Goal: Check status: Check status

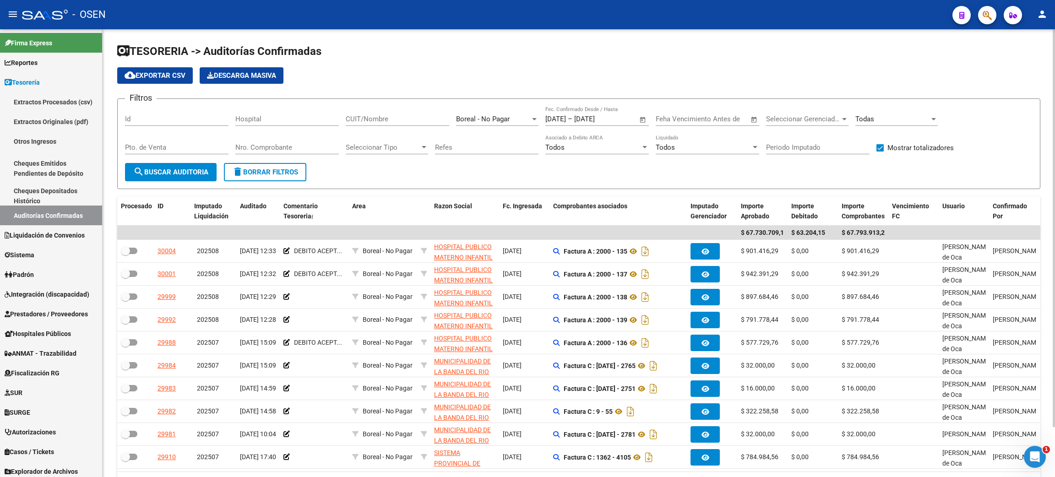
click at [252, 174] on span "delete Borrar Filtros" at bounding box center [265, 172] width 66 height 8
checkbox input "false"
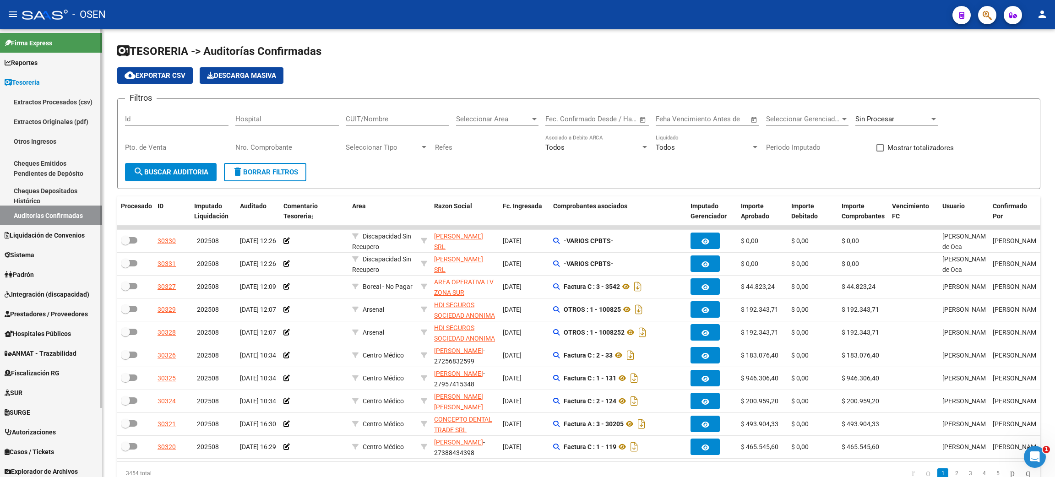
click at [50, 291] on span "Integración (discapacidad)" at bounding box center [47, 294] width 85 height 10
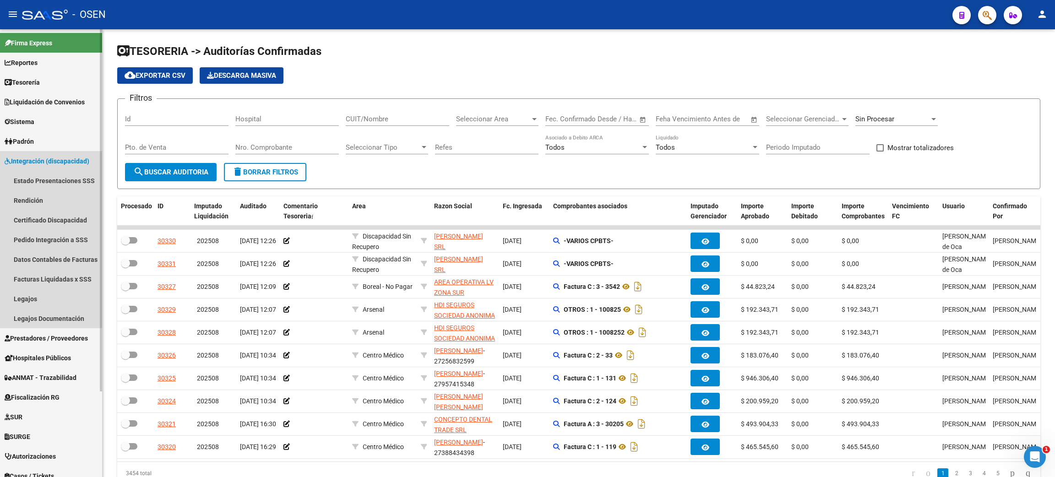
click at [59, 161] on span "Integración (discapacidad)" at bounding box center [47, 161] width 85 height 10
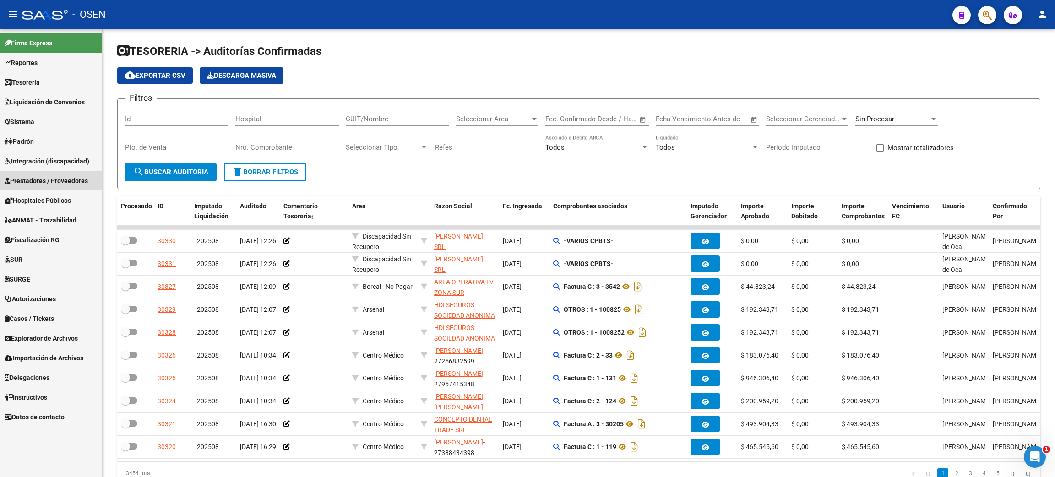
click at [48, 181] on span "Prestadores / Proveedores" at bounding box center [46, 181] width 83 height 10
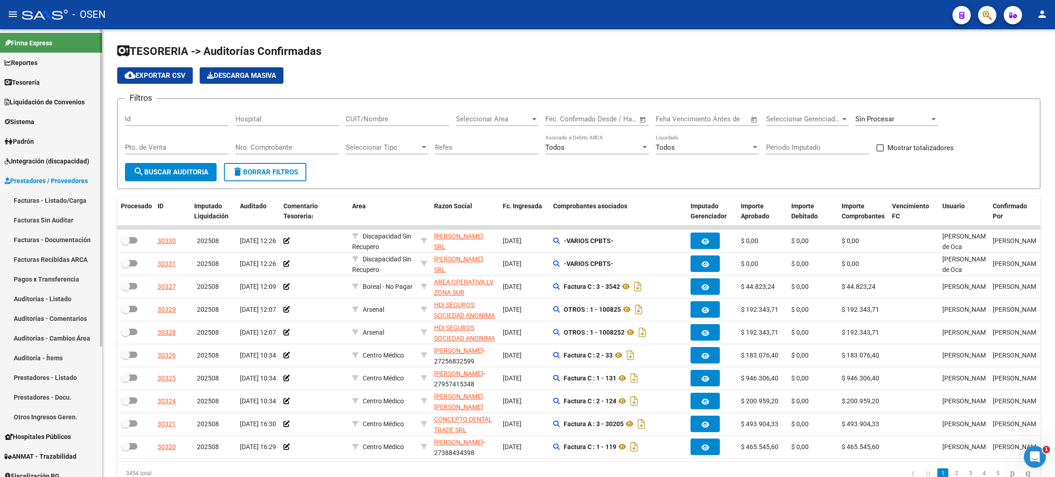
click at [49, 202] on link "Facturas - Listado/Carga" at bounding box center [51, 201] width 102 height 20
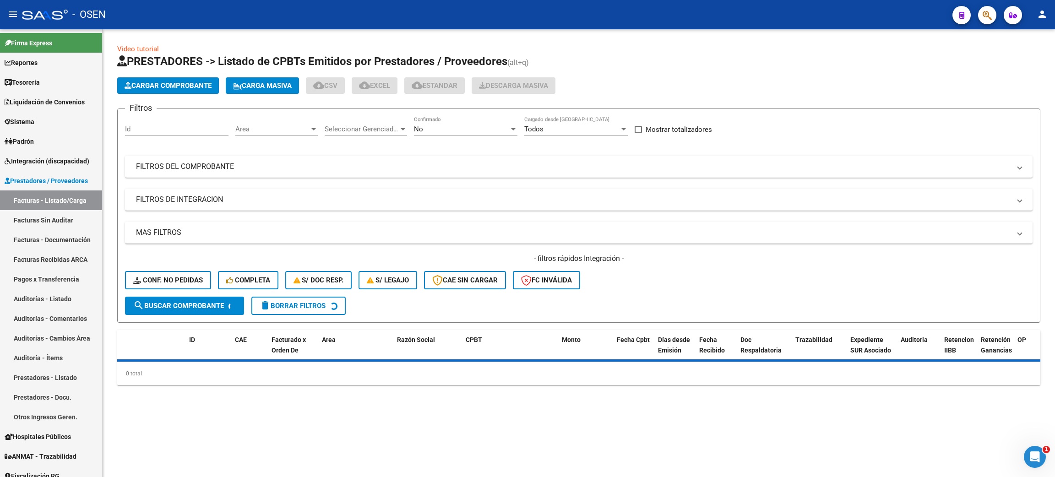
click at [442, 128] on div "No" at bounding box center [461, 129] width 95 height 8
click at [450, 87] on span "Todos" at bounding box center [465, 87] width 103 height 21
click at [255, 166] on mat-panel-title "FILTROS DEL COMPROBANTE" at bounding box center [573, 167] width 875 height 10
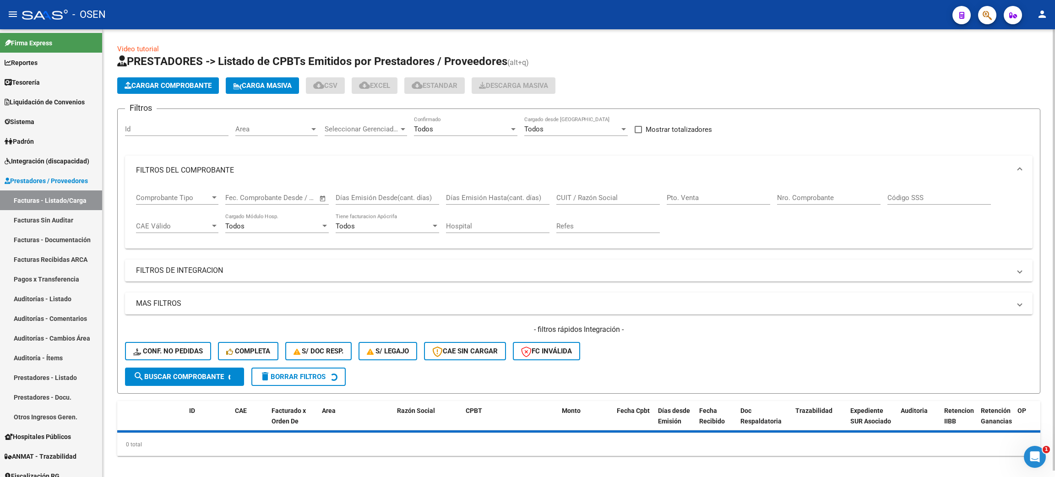
click at [817, 198] on input "Nro. Comprobante" at bounding box center [828, 198] width 103 height 8
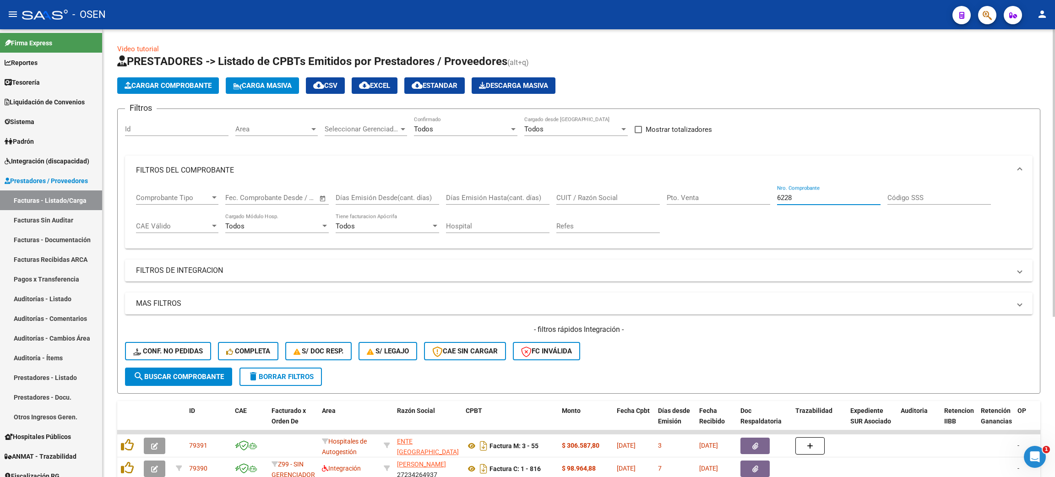
type input "6228"
click at [162, 373] on span "search Buscar Comprobante" at bounding box center [178, 377] width 91 height 8
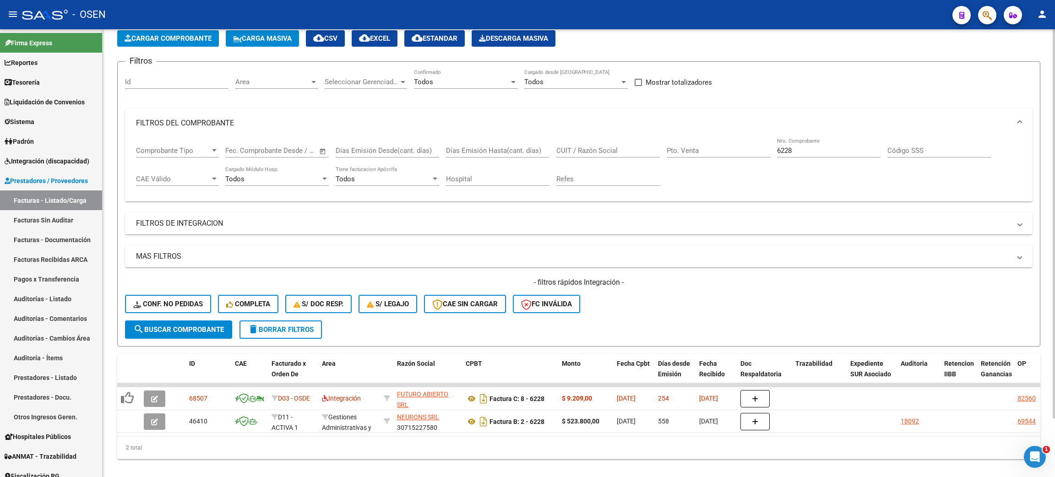
scroll to position [67, 0]
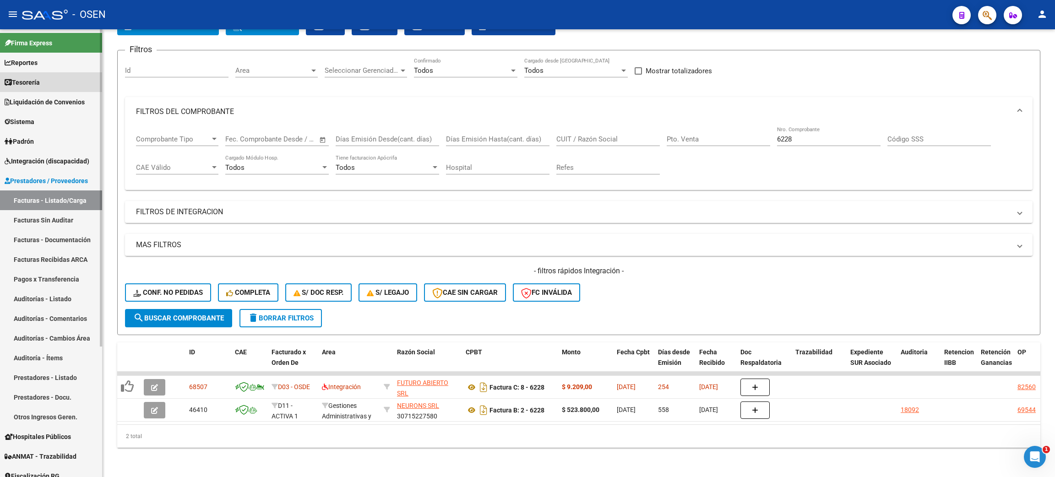
click at [62, 79] on link "Tesorería" at bounding box center [51, 82] width 102 height 20
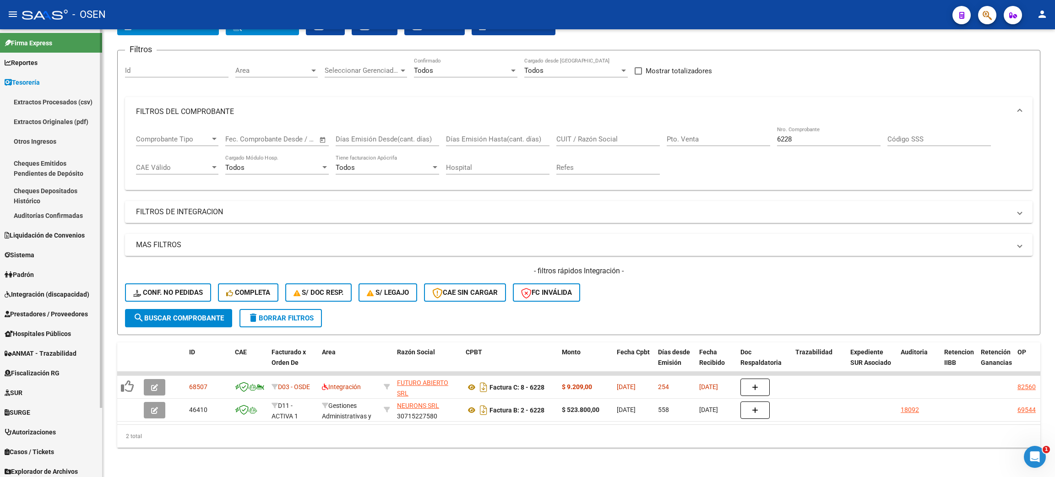
click at [44, 221] on link "Auditorías Confirmadas" at bounding box center [51, 216] width 102 height 20
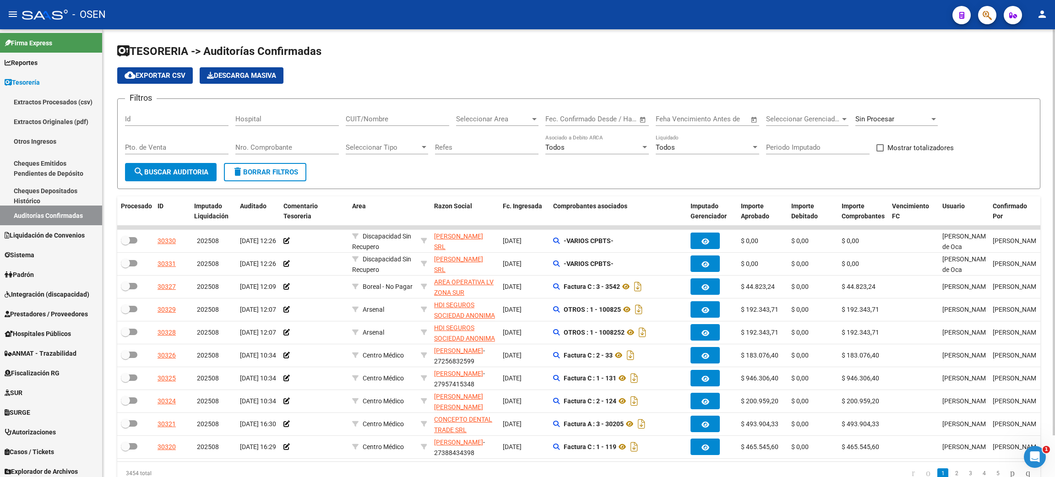
click at [298, 150] on input "Nro. Comprobante" at bounding box center [286, 147] width 103 height 8
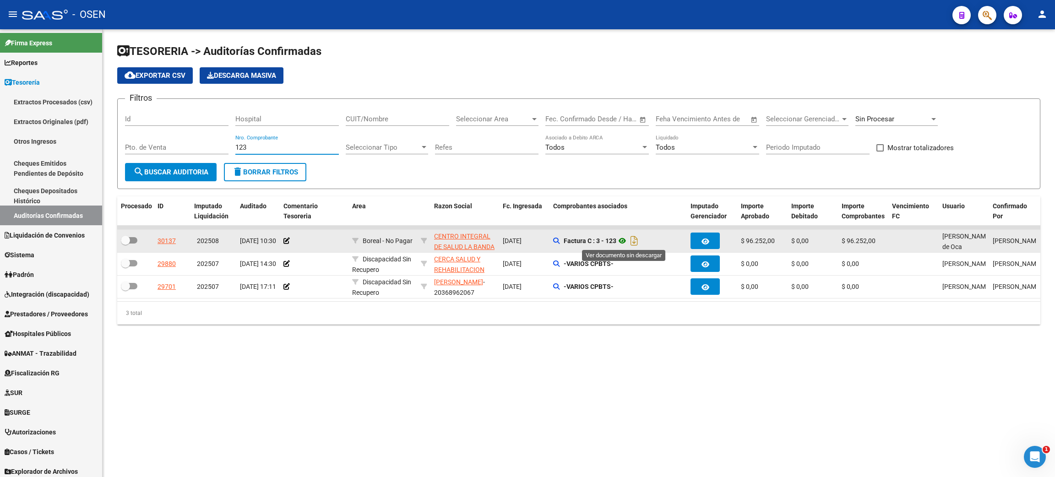
type input "123"
click at [624, 239] on icon at bounding box center [622, 240] width 12 height 11
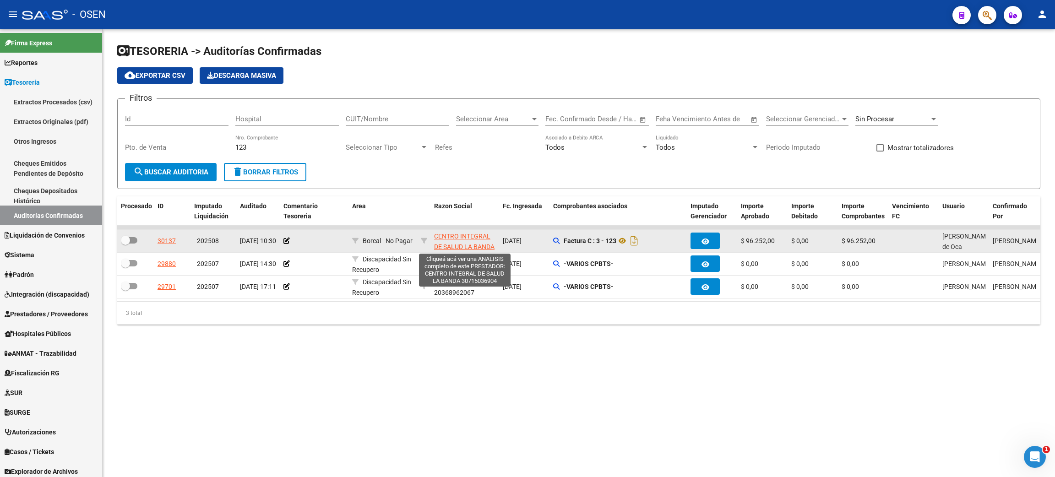
click at [473, 239] on app-link-go-to "CENTRO INTEGRAL DE SALUD LA BANDA" at bounding box center [464, 241] width 61 height 21
click at [467, 243] on span "CENTRO INTEGRAL DE SALUD LA BANDA" at bounding box center [464, 242] width 60 height 18
type textarea "30715036904"
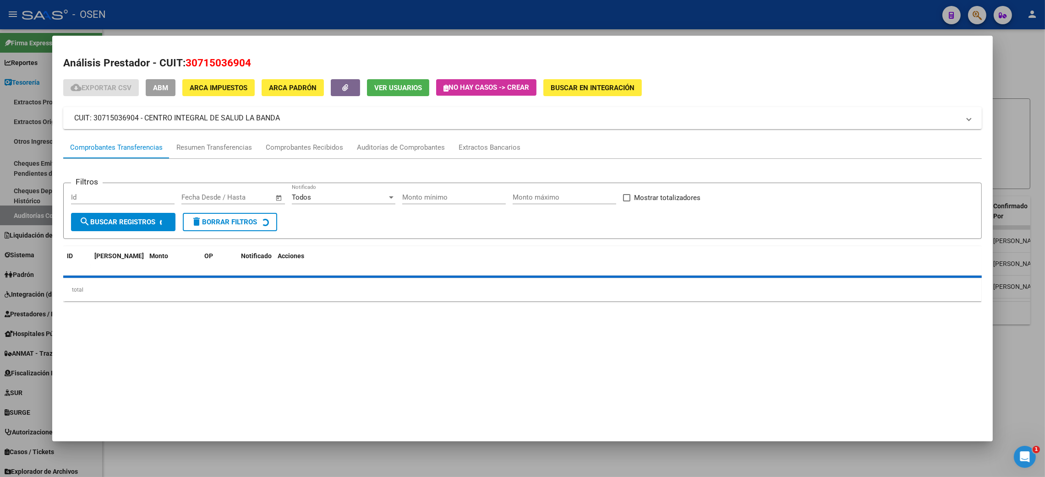
drag, startPoint x: 273, startPoint y: 62, endPoint x: 289, endPoint y: 62, distance: 15.6
click at [289, 62] on h2 "Análisis Prestador - CUIT: 30715036904" at bounding box center [522, 63] width 918 height 16
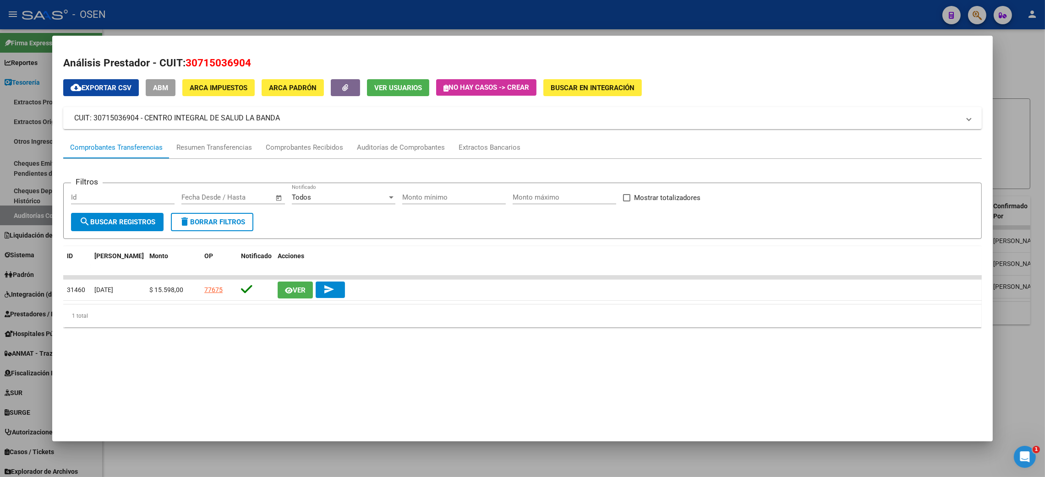
click at [229, 459] on div at bounding box center [522, 238] width 1045 height 477
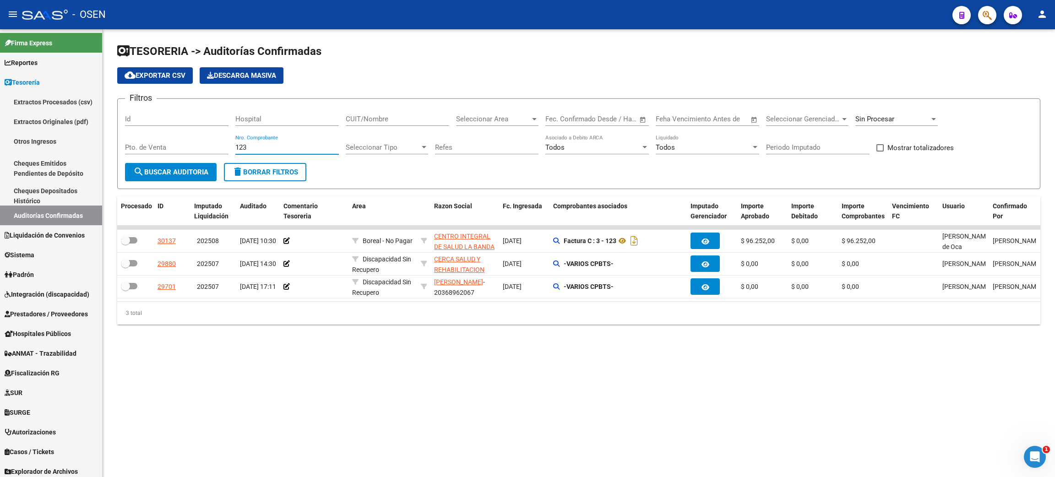
drag, startPoint x: 251, startPoint y: 148, endPoint x: 166, endPoint y: 147, distance: 85.2
click at [166, 147] on div "Filtros Id Hospital CUIT/Nombre Seleccionar Area Seleccionar Area Start date – …" at bounding box center [579, 134] width 908 height 57
click at [399, 115] on input "CUIT/Nombre" at bounding box center [397, 119] width 103 height 8
paste input "30715036904"
type input "30715036904"
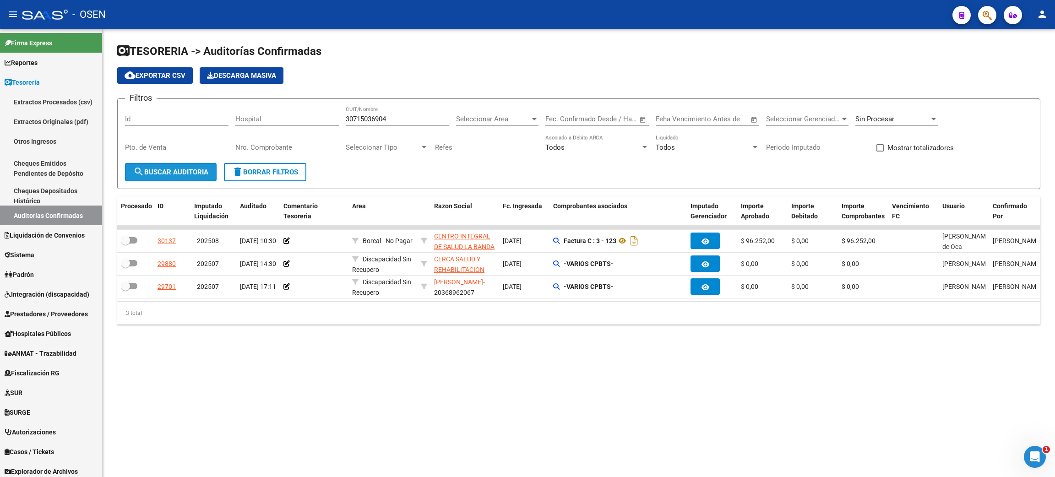
click at [160, 166] on button "search Buscar Auditoria" at bounding box center [171, 172] width 92 height 18
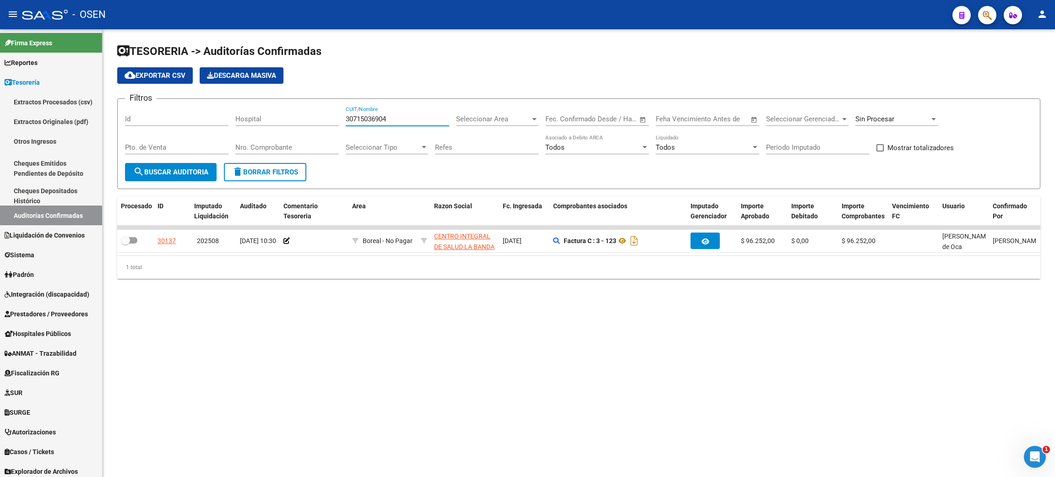
drag, startPoint x: 391, startPoint y: 118, endPoint x: 304, endPoint y: 118, distance: 87.5
click at [304, 118] on div "Filtros Id Hospital 30715036904 CUIT/Nombre Seleccionar Area Seleccionar Area S…" at bounding box center [579, 134] width 908 height 57
click at [293, 149] on input "Nro. Comprobante" at bounding box center [286, 147] width 103 height 8
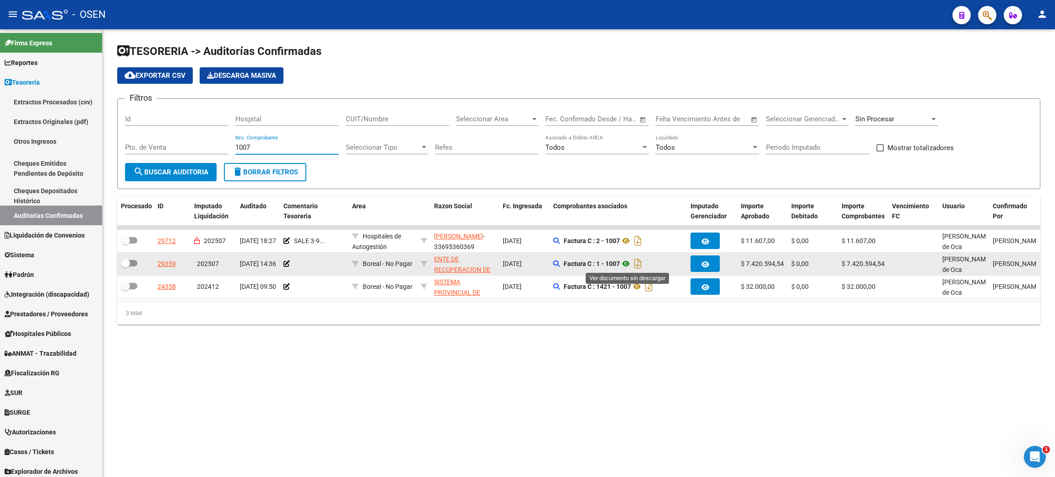
click at [626, 262] on icon at bounding box center [626, 263] width 12 height 11
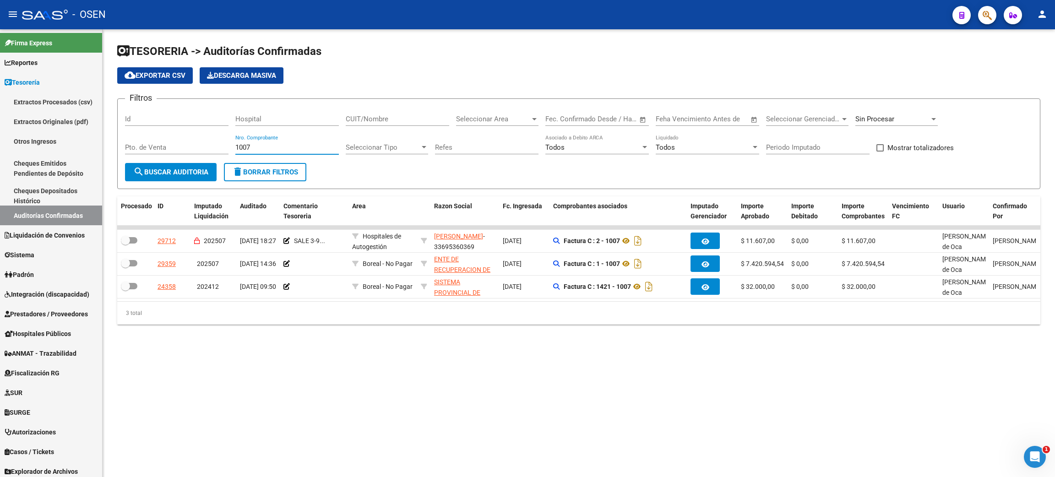
drag, startPoint x: 276, startPoint y: 146, endPoint x: 223, endPoint y: 145, distance: 52.2
click at [223, 145] on div "Filtros Id Hospital CUIT/Nombre Seleccionar Area Seleccionar Area Start date – …" at bounding box center [579, 134] width 908 height 57
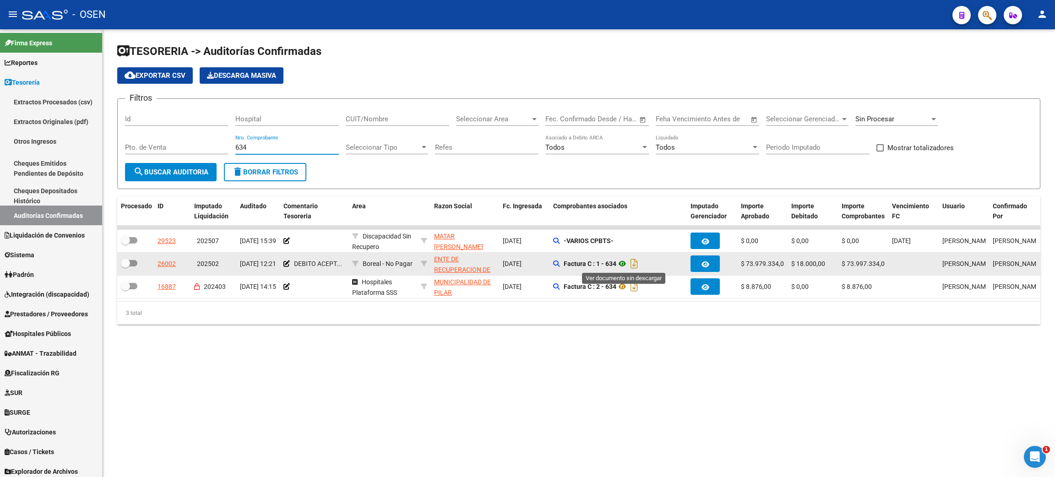
click at [621, 263] on icon at bounding box center [622, 263] width 12 height 11
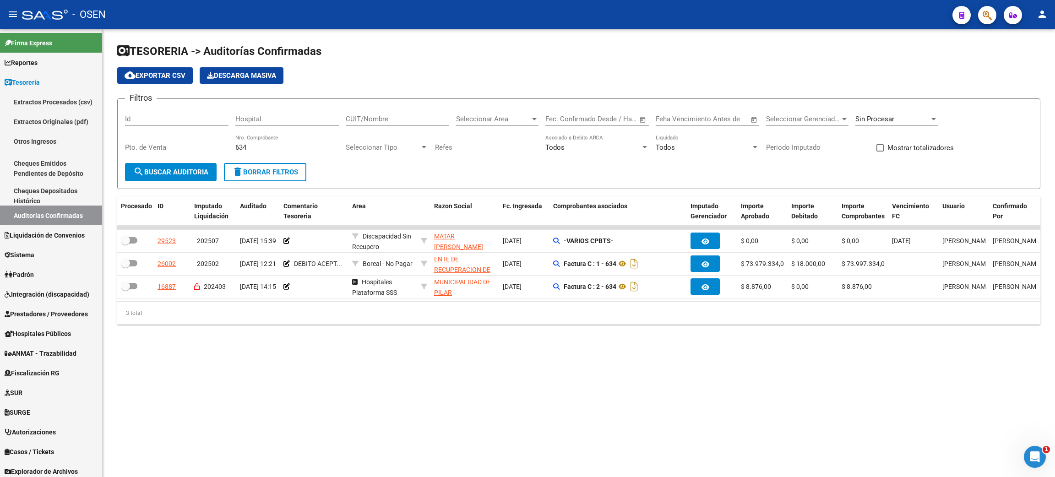
drag, startPoint x: 258, startPoint y: 143, endPoint x: 237, endPoint y: 140, distance: 21.3
click at [239, 141] on div "634 Nro. Comprobante" at bounding box center [286, 145] width 103 height 20
click at [237, 140] on div "634 Nro. Comprobante" at bounding box center [286, 145] width 103 height 20
type input "6"
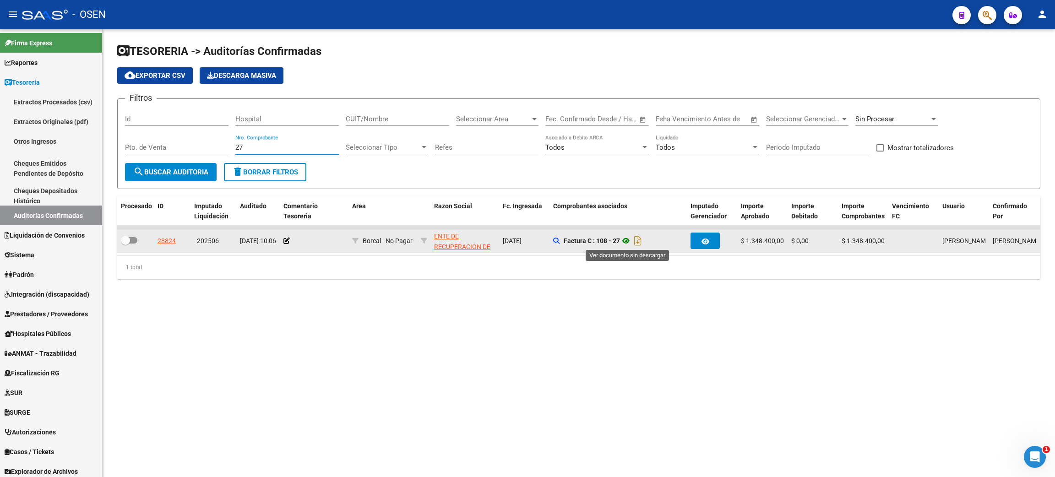
type input "27"
click at [626, 240] on icon at bounding box center [626, 240] width 12 height 11
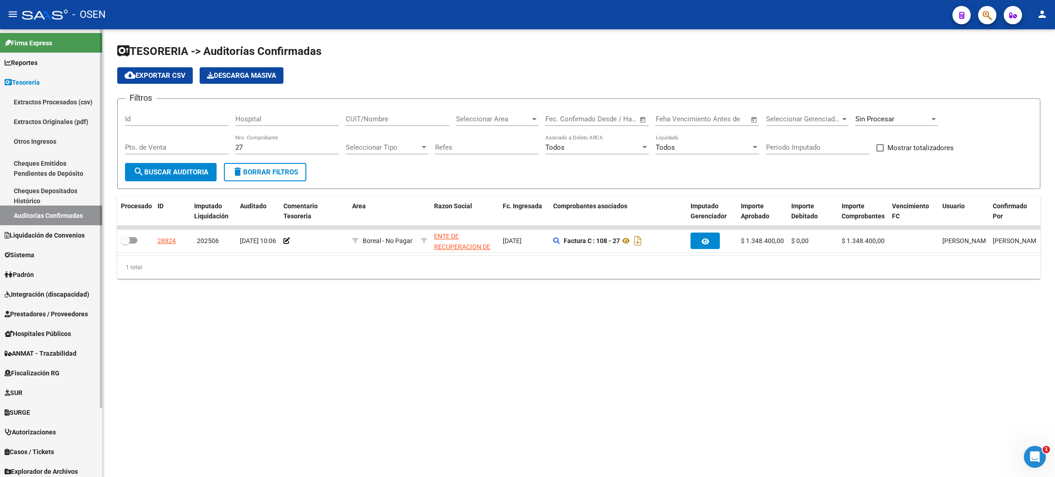
click at [48, 230] on span "Liquidación de Convenios" at bounding box center [45, 235] width 80 height 10
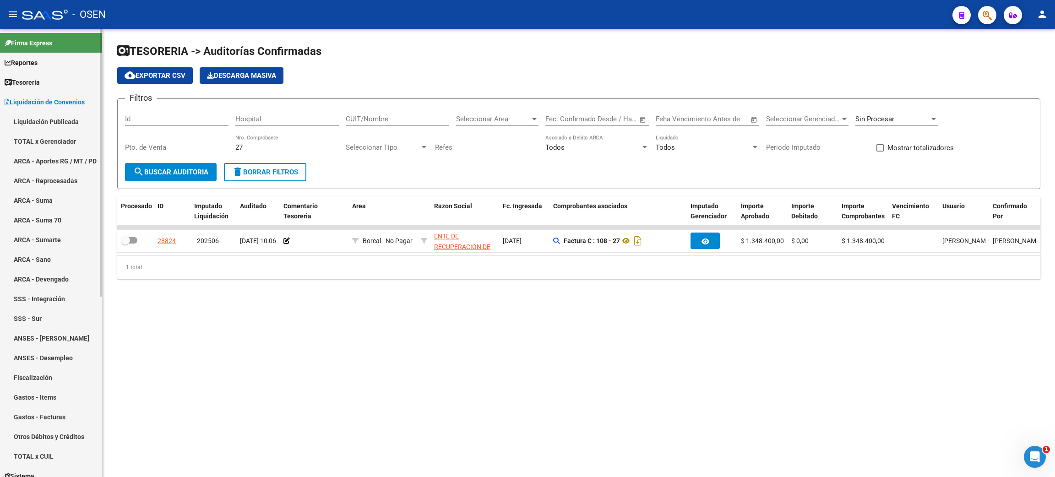
click at [71, 116] on link "Liquidación Publicada" at bounding box center [51, 122] width 102 height 20
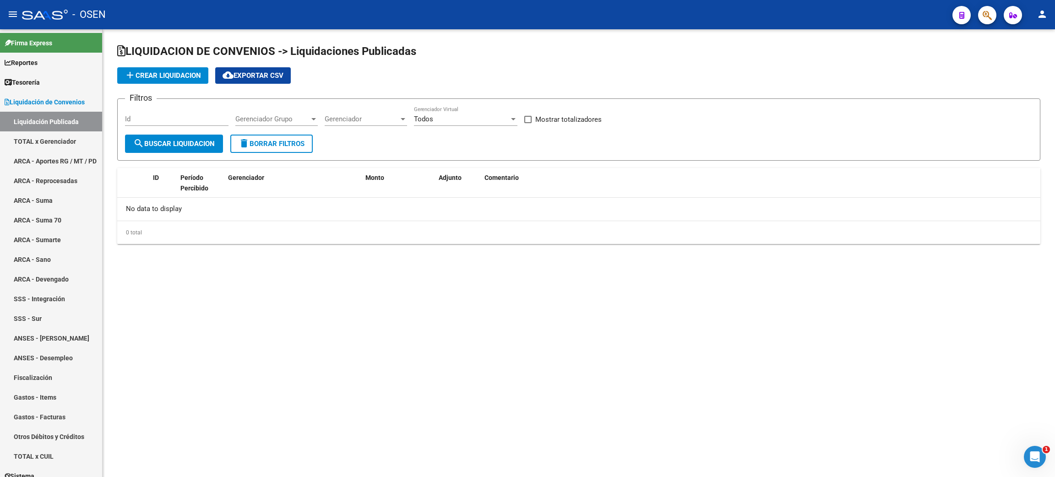
checkbox input "true"
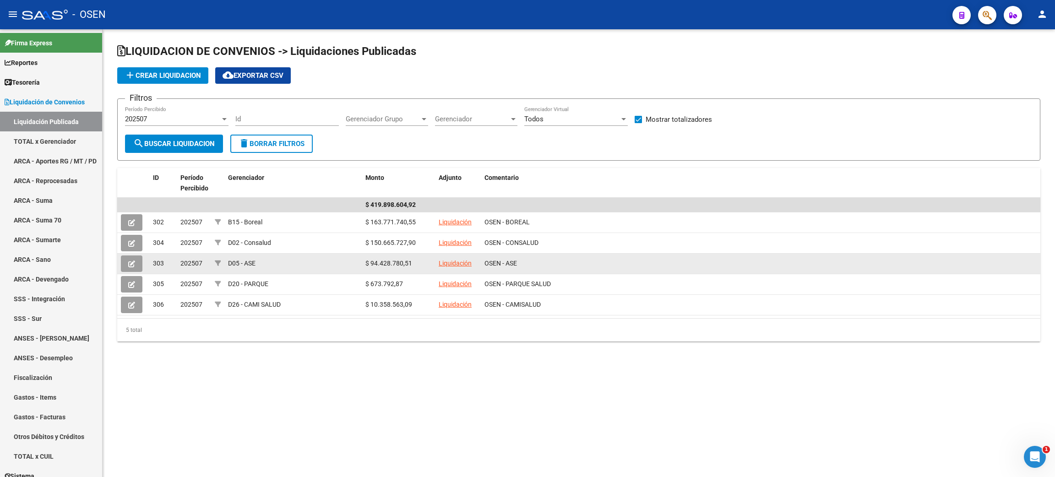
click at [454, 260] on link "Liquidación" at bounding box center [455, 263] width 33 height 7
